Goal: Task Accomplishment & Management: Complete application form

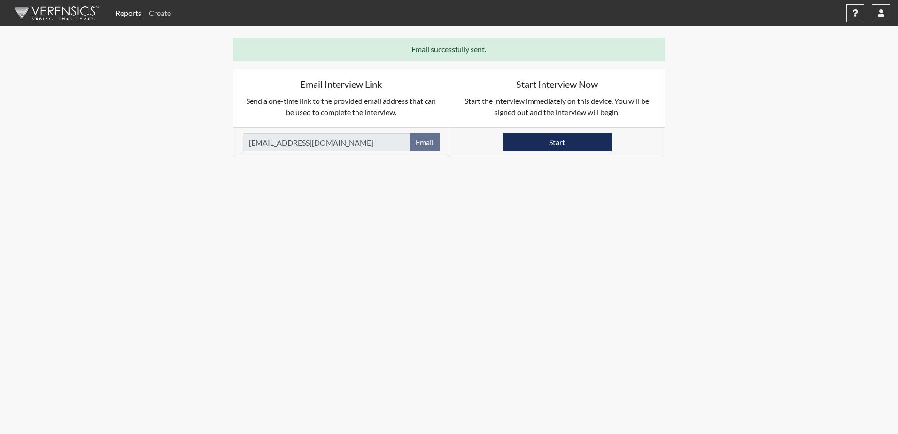
click at [160, 14] on link "Create" at bounding box center [160, 13] width 30 height 19
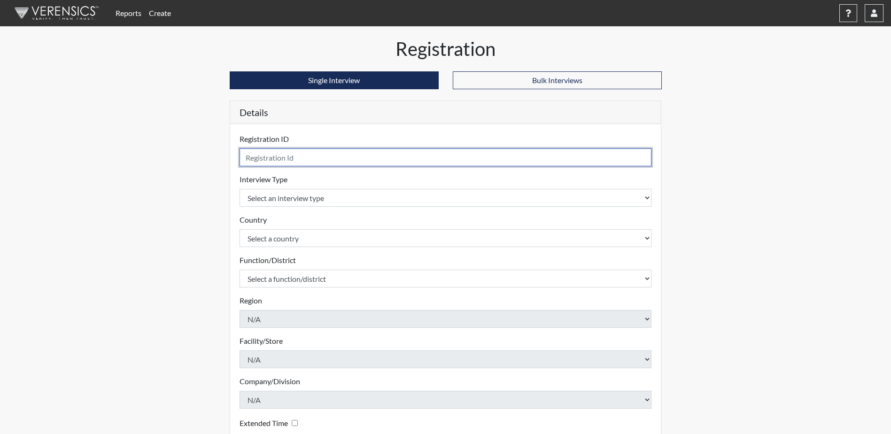
click at [254, 162] on input "text" at bounding box center [446, 157] width 412 height 18
type input "Nelson8771 POIII Minot"
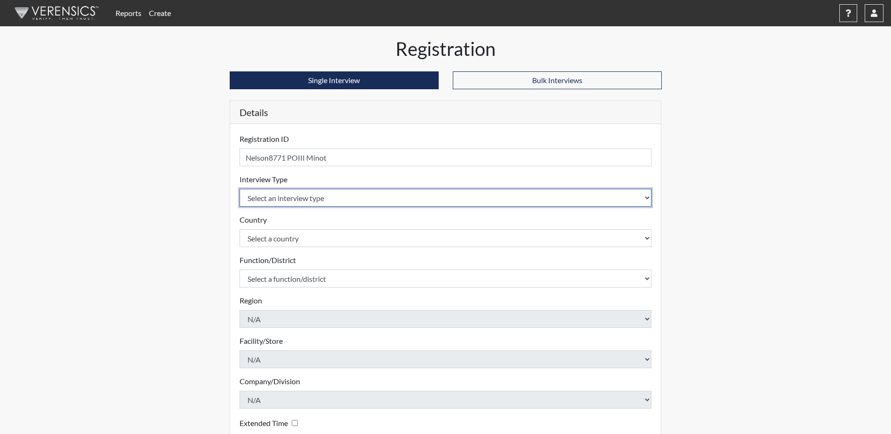
select select "ff757fb6-e1bf-11ea-9c9f-0eff0cf7eb8f"
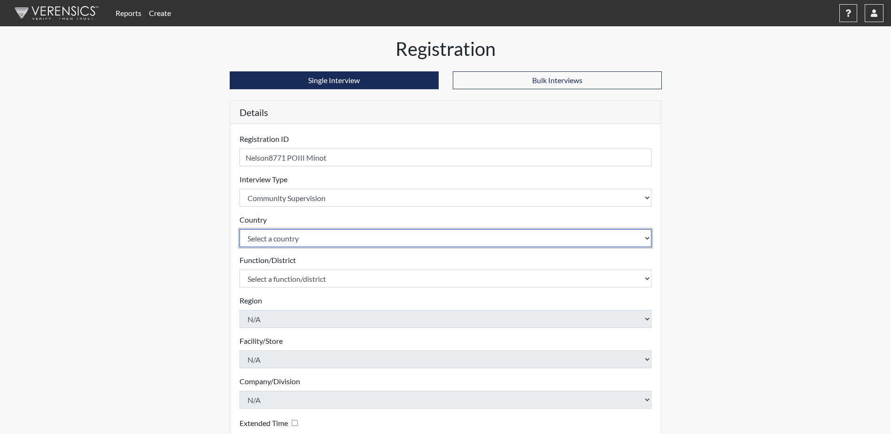
select select "united-states-of-[GEOGRAPHIC_DATA]"
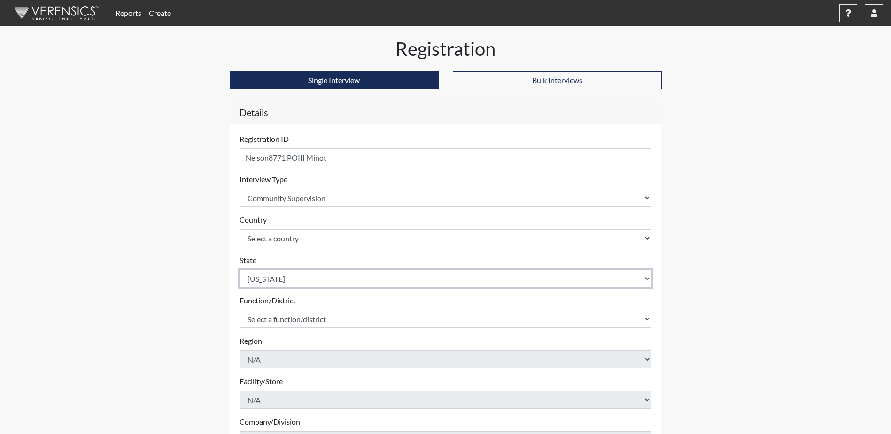
select select "ND"
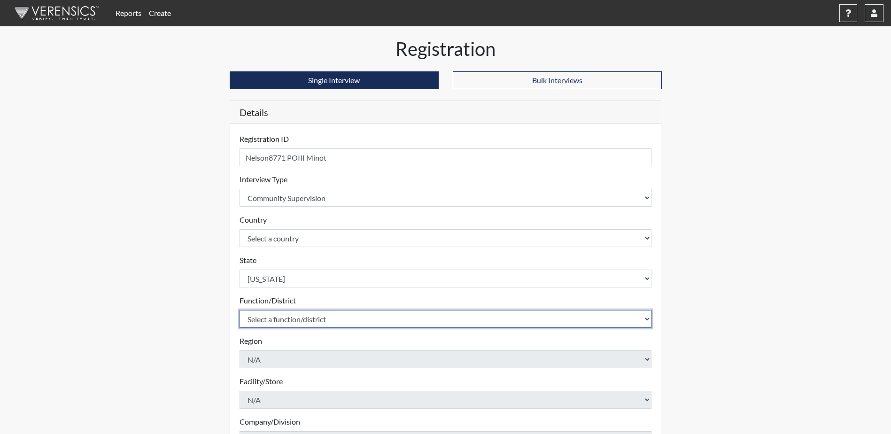
select select "4c6cf6b7-0a66-4ddf-a33c-c3617a18a22d"
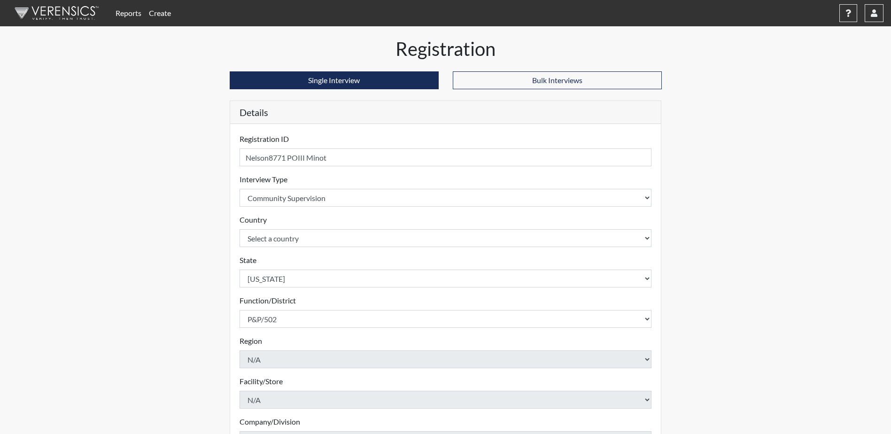
scroll to position [135, 0]
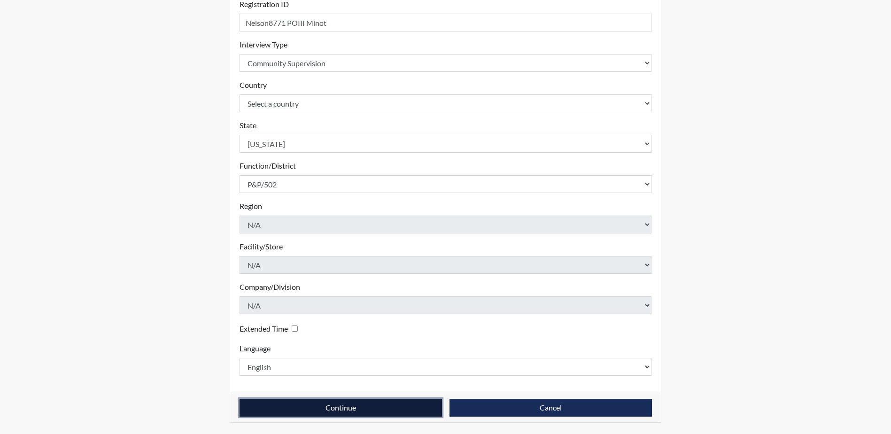
click at [295, 413] on button "Continue" at bounding box center [341, 408] width 202 height 18
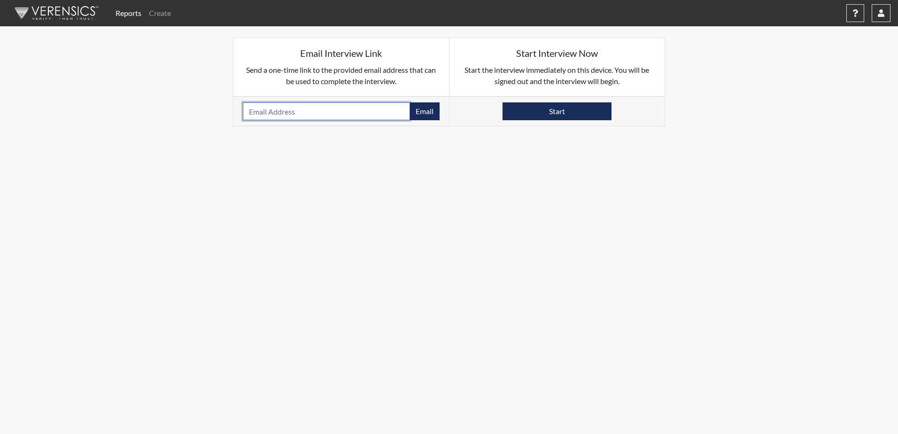
click at [263, 112] on input "email" at bounding box center [326, 111] width 167 height 18
drag, startPoint x: 263, startPoint y: 112, endPoint x: 254, endPoint y: 115, distance: 9.4
click at [254, 115] on input "email" at bounding box center [326, 111] width 167 height 18
paste input "[EMAIL_ADDRESS][DOMAIN_NAME]"
type input "[EMAIL_ADDRESS][DOMAIN_NAME]"
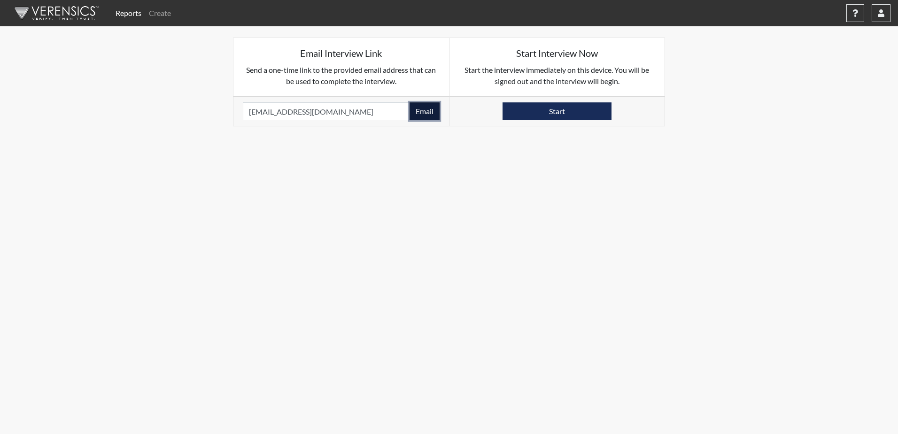
click at [423, 108] on button "Email" at bounding box center [425, 111] width 30 height 18
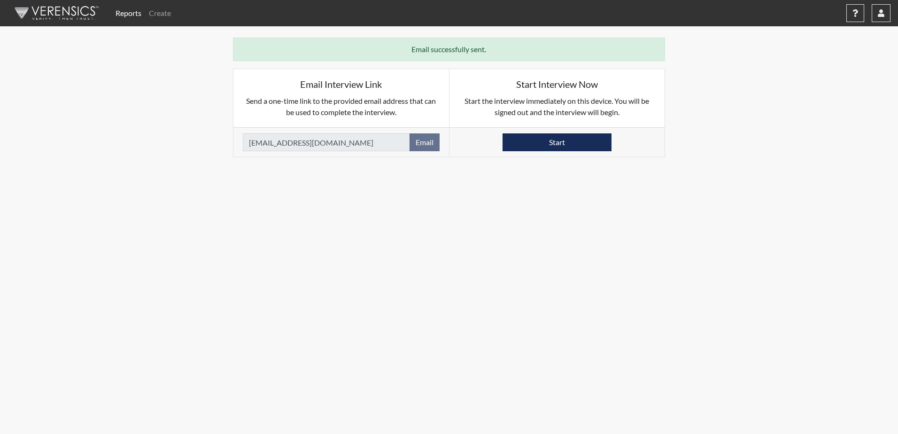
click at [230, 227] on body "Reports Create Help Center × Verensics Best Practices How to successfully use t…" at bounding box center [449, 217] width 898 height 434
